Goal: Task Accomplishment & Management: Use online tool/utility

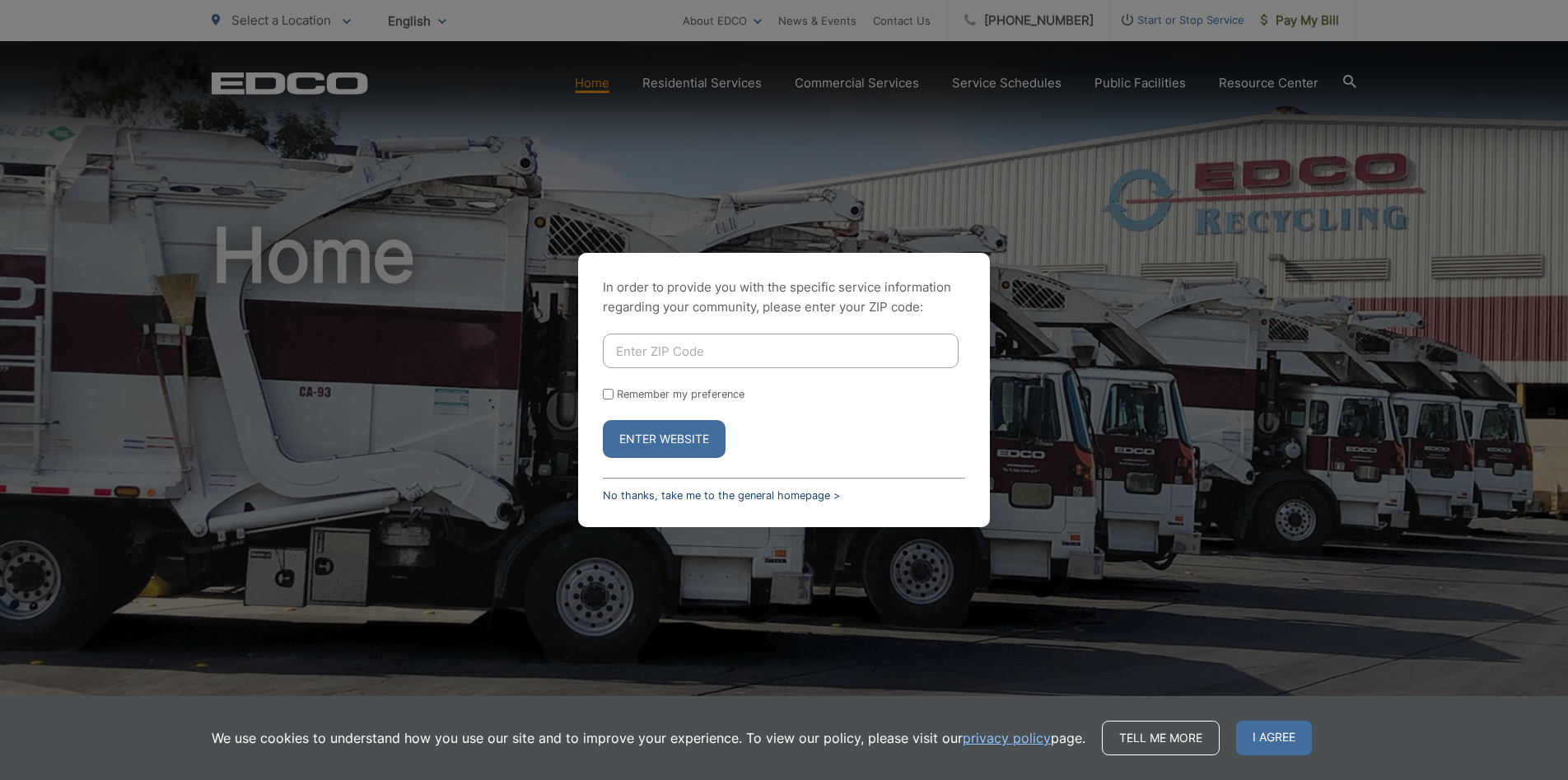
click at [732, 494] on link "No thanks, take me to the general homepage >" at bounding box center [721, 494] width 237 height 12
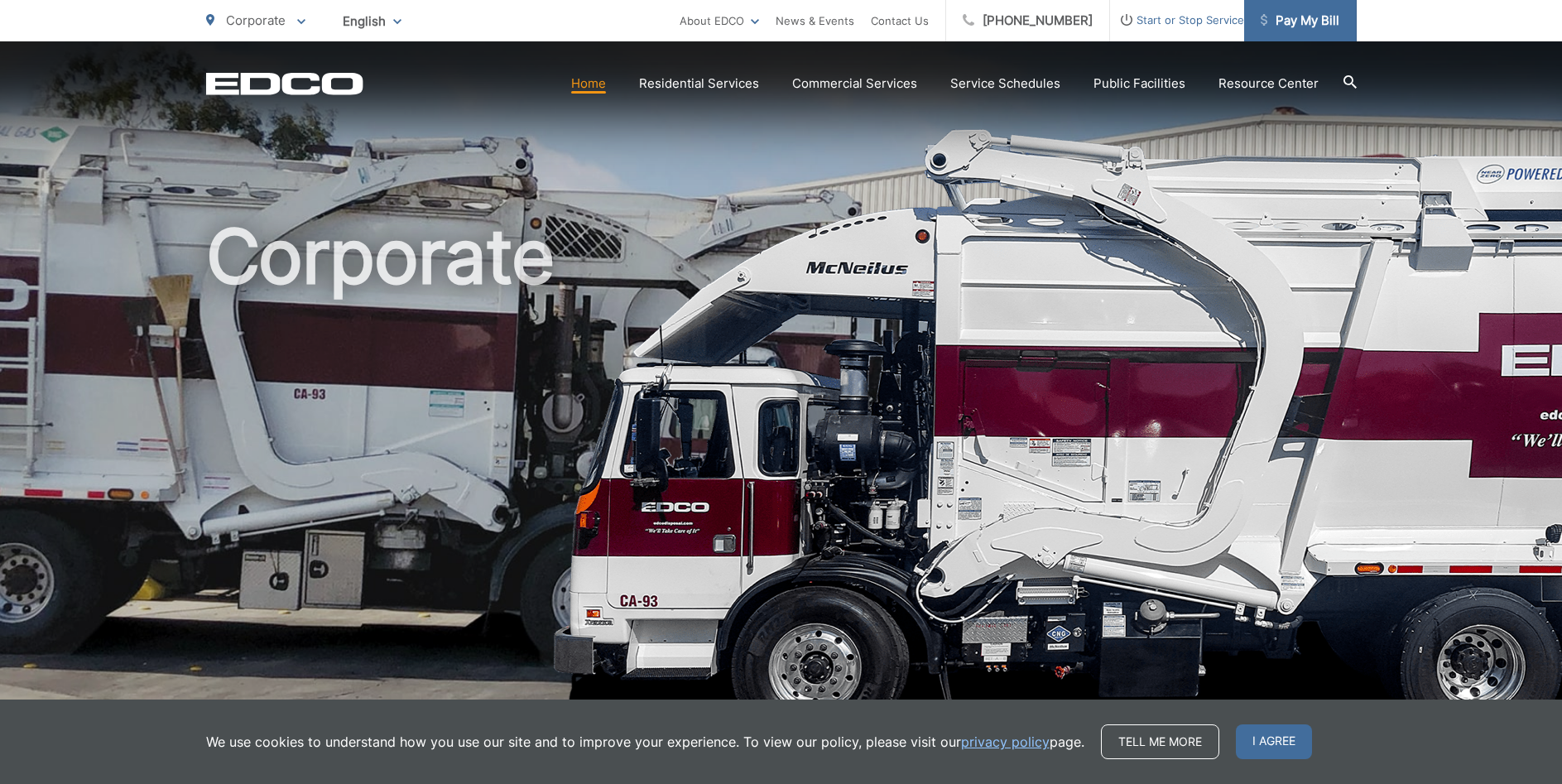
click at [1285, 23] on span "Pay My Bill" at bounding box center [1300, 20] width 79 height 20
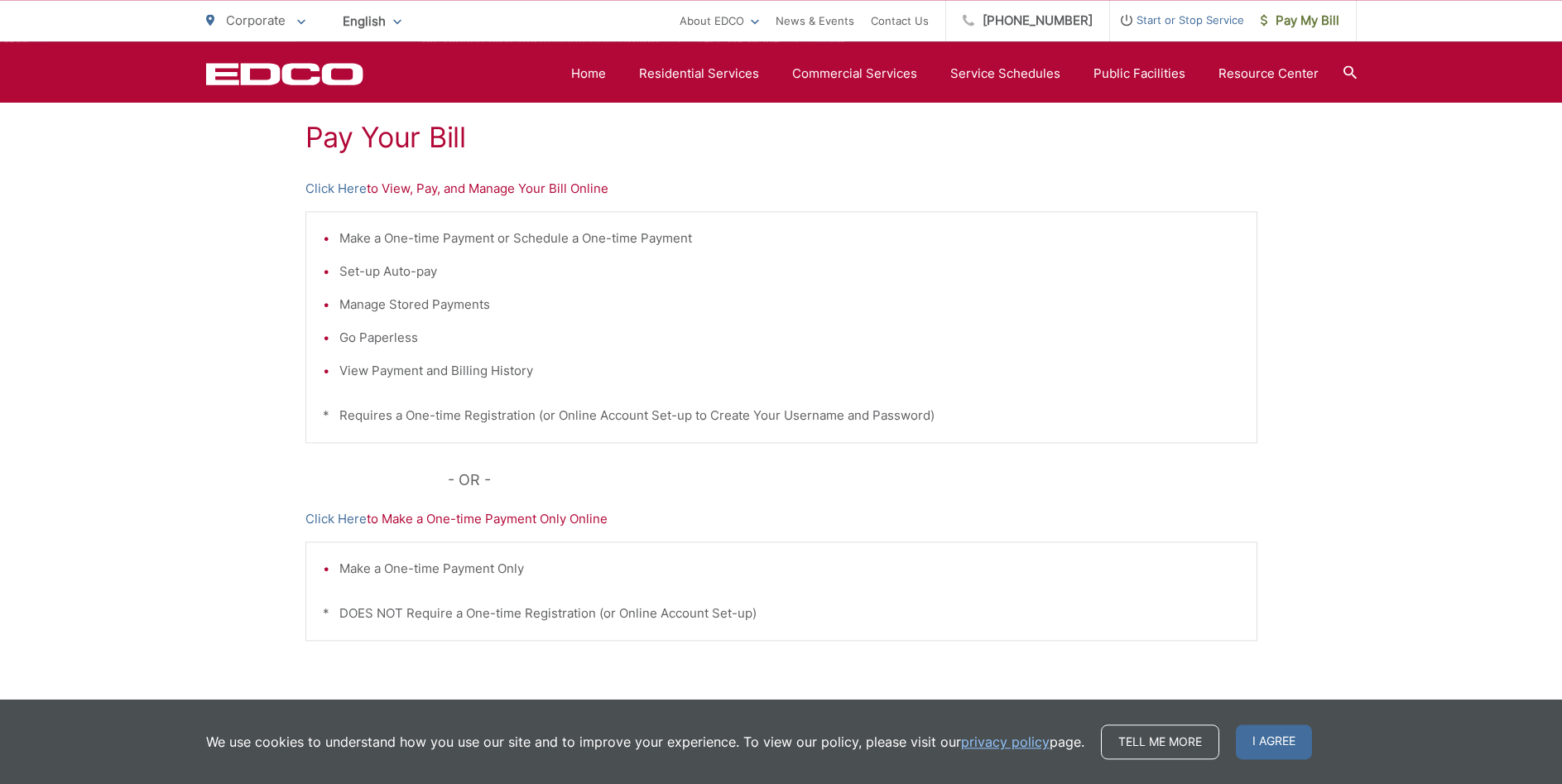
scroll to position [338, 0]
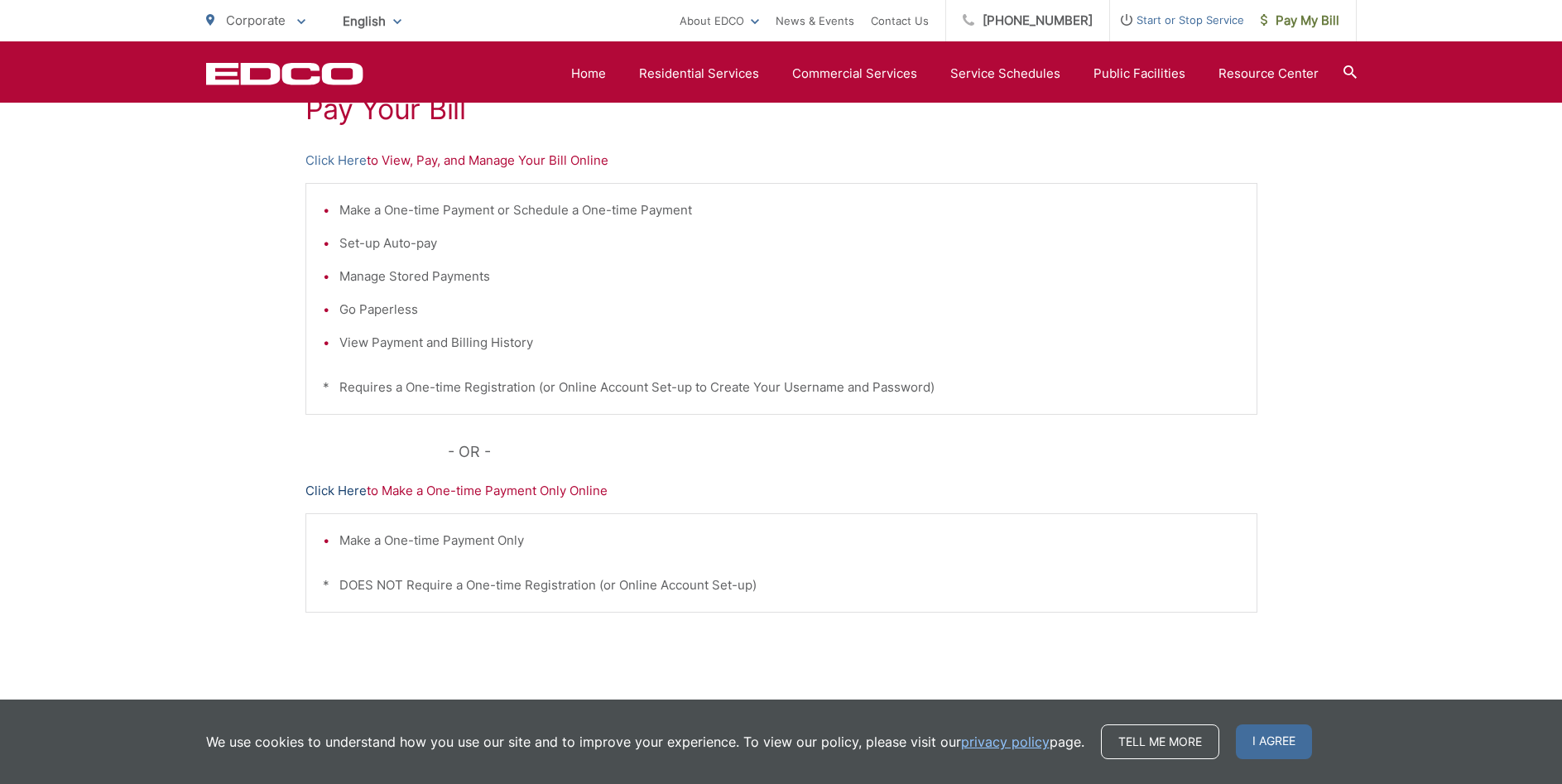
click at [338, 491] on link "Click Here" at bounding box center [335, 490] width 61 height 20
